Goal: Find specific page/section: Find specific page/section

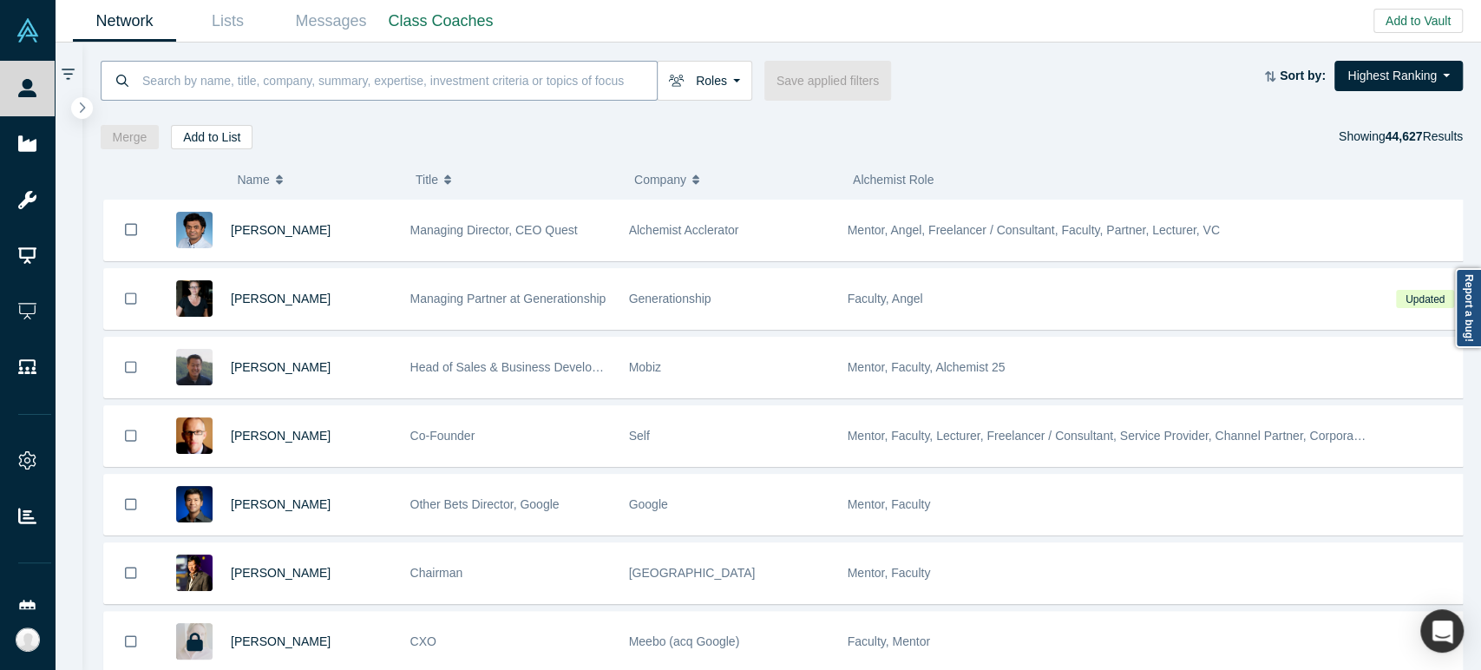
click at [552, 82] on input at bounding box center [399, 80] width 516 height 41
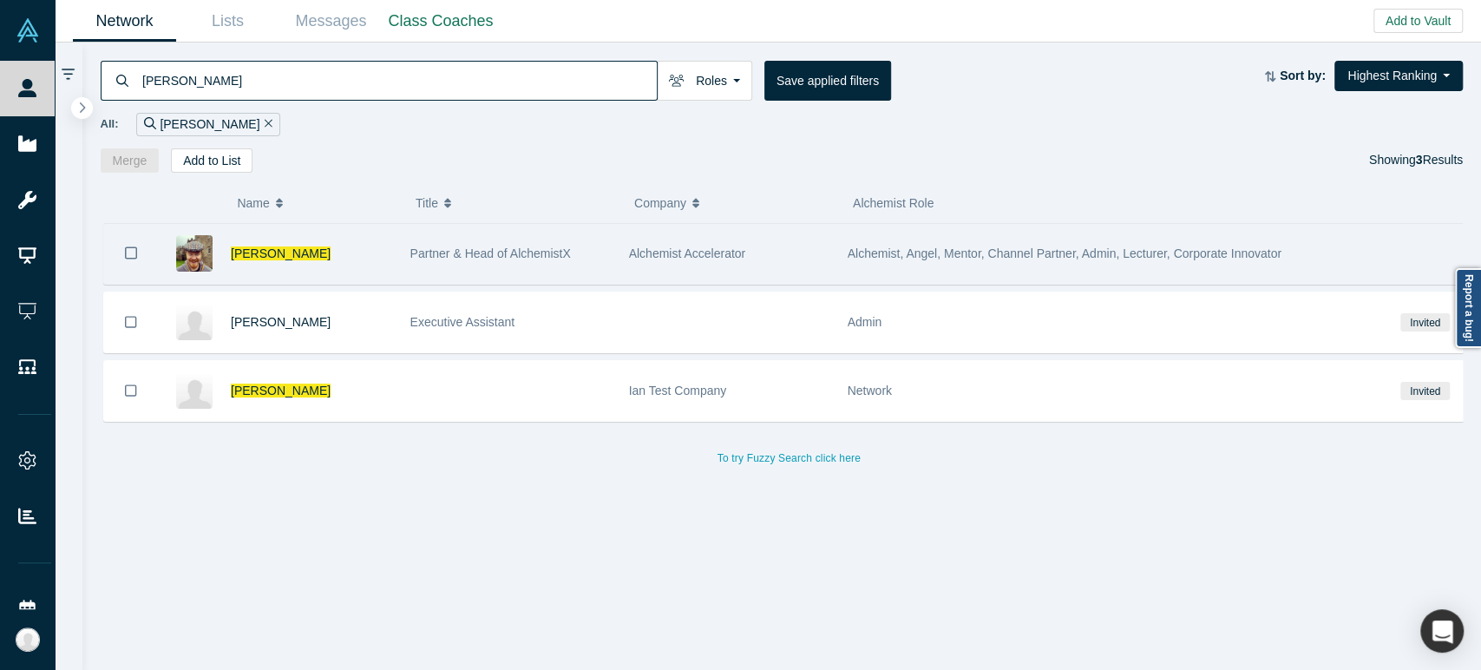
type input "[PERSON_NAME]"
click at [980, 247] on span "Alchemist, Angel, Mentor, Channel Partner, Admin, Lecturer, Corporate Innovator" at bounding box center [1065, 253] width 434 height 14
